Goal: Transaction & Acquisition: Purchase product/service

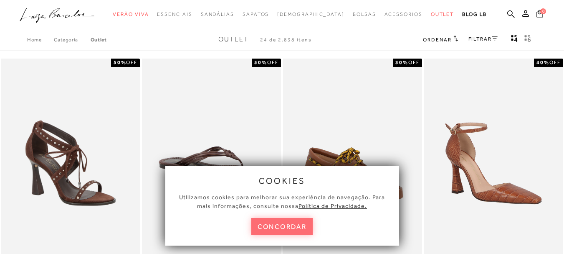
click at [272, 221] on button "concordar" at bounding box center [282, 226] width 62 height 17
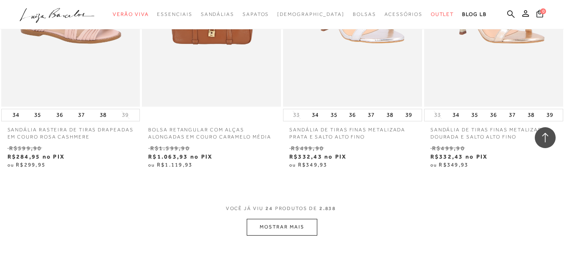
scroll to position [1629, 0]
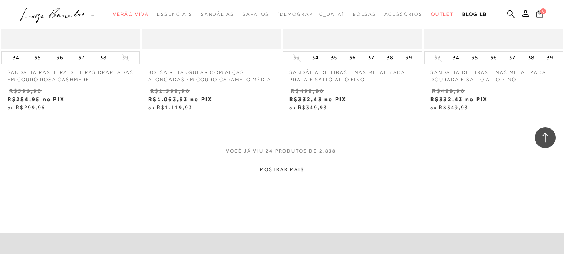
click at [291, 171] on button "MOSTRAR MAIS" at bounding box center [282, 169] width 70 height 16
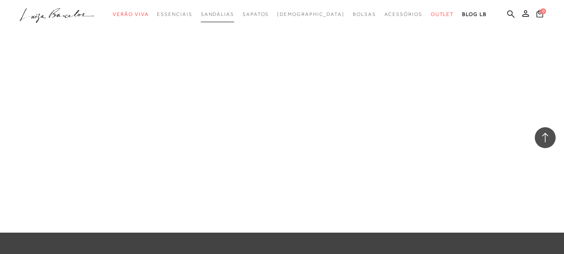
click at [234, 15] on span "Sandálias" at bounding box center [217, 14] width 33 height 6
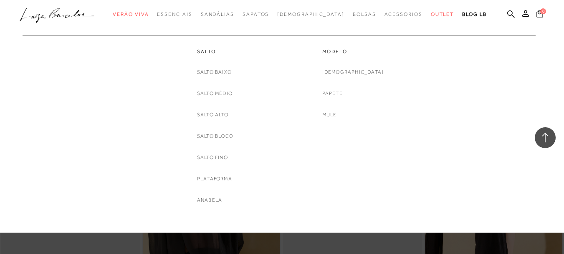
scroll to position [831, 0]
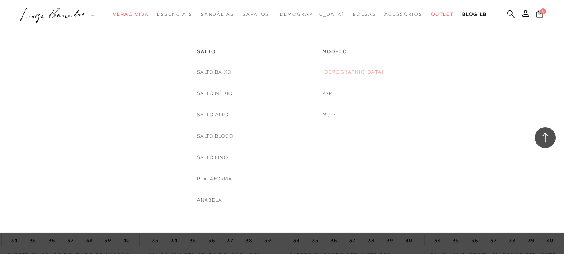
click at [366, 74] on link "[DEMOGRAPHIC_DATA]" at bounding box center [353, 72] width 62 height 9
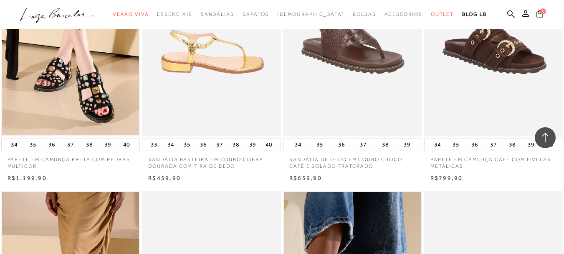
scroll to position [1385, 0]
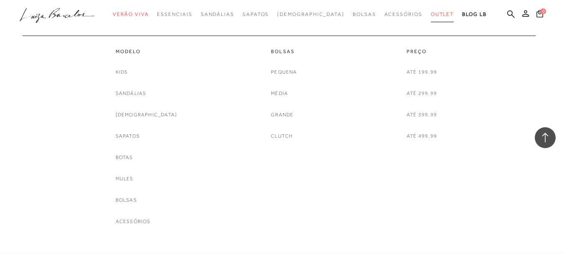
click at [431, 10] on link "Outlet" at bounding box center [442, 14] width 23 height 15
click at [435, 76] on div "Até 199,99 Até 299,99 Até 399,99 Até 499,99" at bounding box center [422, 104] width 30 height 73
click at [420, 94] on link "Até 299,99" at bounding box center [422, 93] width 30 height 9
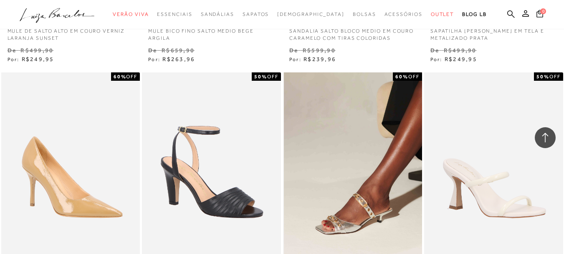
scroll to position [1565, 0]
